Goal: Check status: Check status

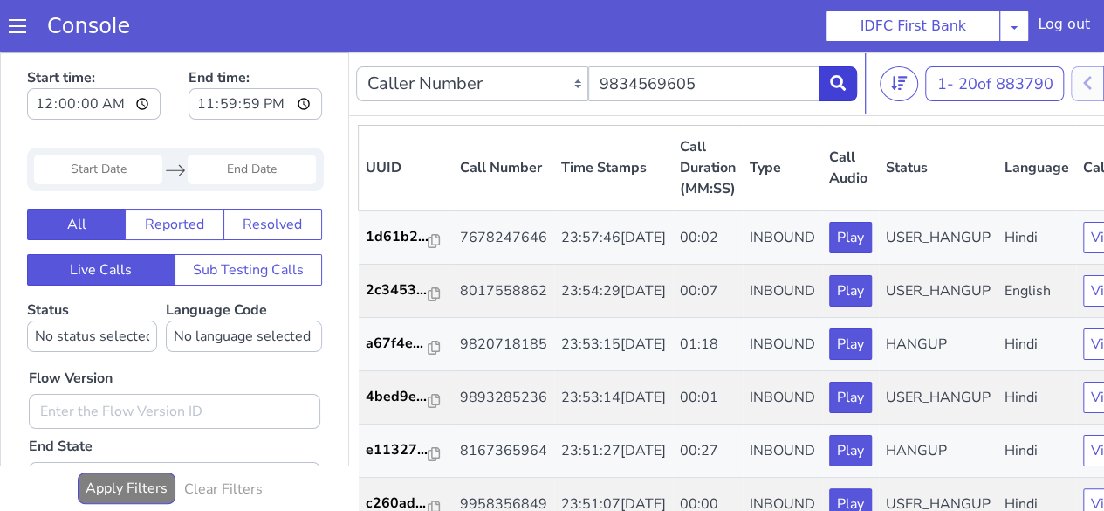
type input "9834569605"
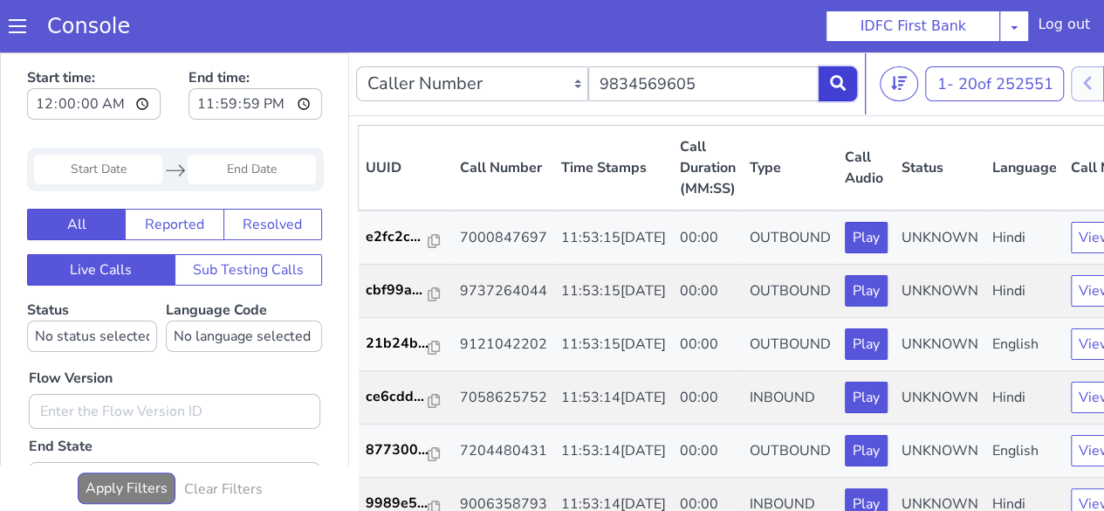
click at [835, 89] on icon at bounding box center [838, 83] width 16 height 16
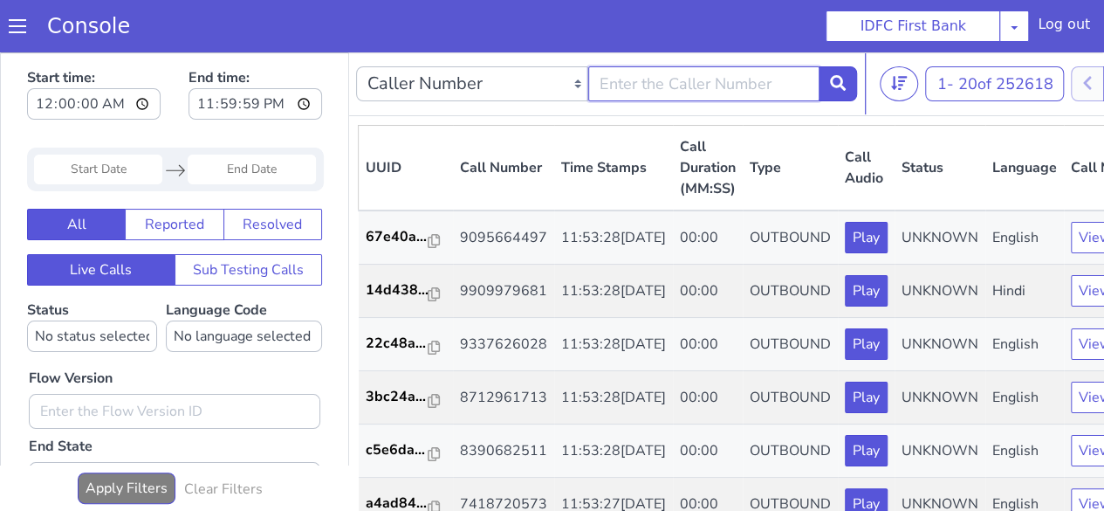
click at [664, 83] on input "text" at bounding box center [704, 83] width 232 height 35
type input "9834569605"
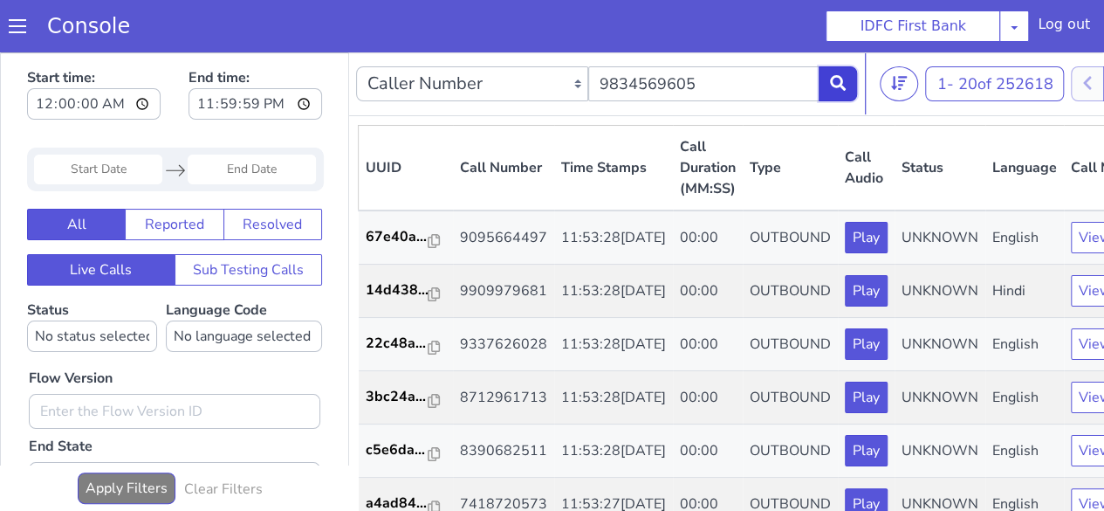
click at [837, 85] on icon at bounding box center [838, 83] width 16 height 16
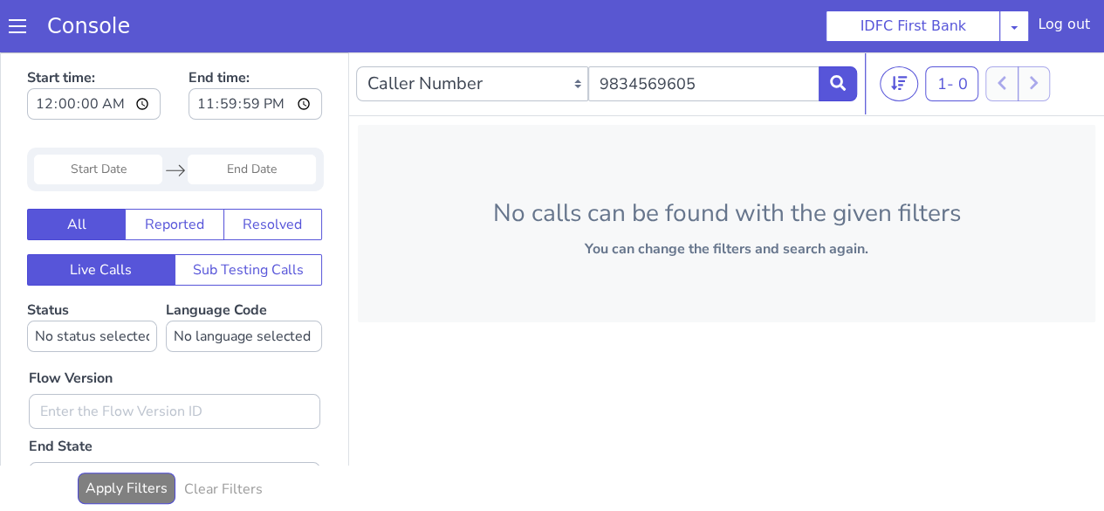
click at [130, 172] on input "Start Date" at bounding box center [98, 170] width 128 height 30
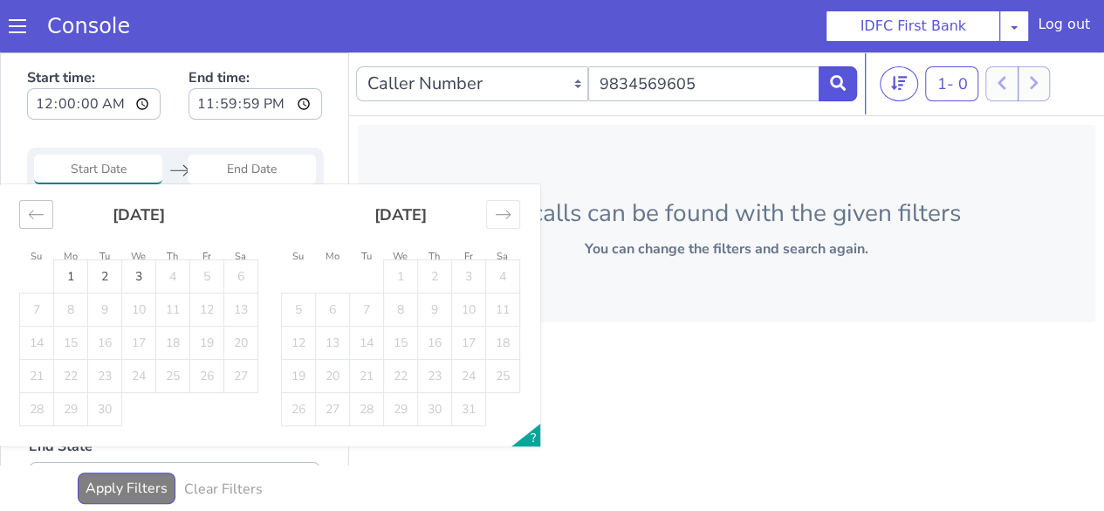
click at [35, 216] on icon "Move backward to switch to the previous month." at bounding box center [36, 214] width 17 height 17
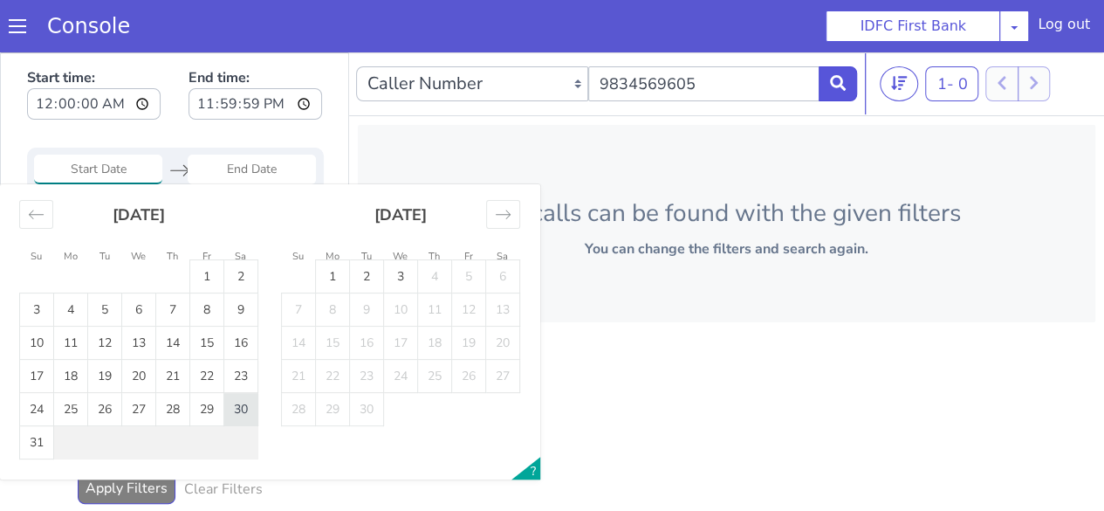
click at [243, 410] on td "30" at bounding box center [241, 409] width 34 height 33
type input "30 Aug 2025"
click at [241, 415] on td "30" at bounding box center [241, 409] width 34 height 33
type input "30 Aug 2025"
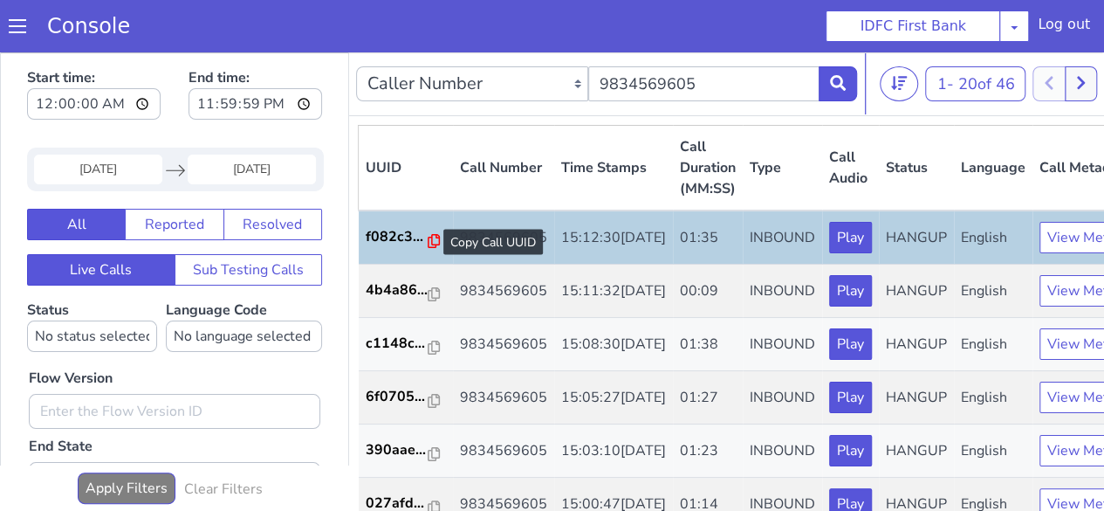
click at [432, 240] on icon at bounding box center [434, 241] width 12 height 14
